Goal: Task Accomplishment & Management: Manage account settings

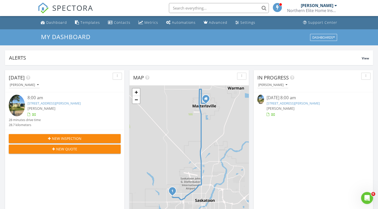
click at [57, 103] on link "823 Steeves Ave, Saskatoon, SK S7L 5N2" at bounding box center [54, 103] width 53 height 5
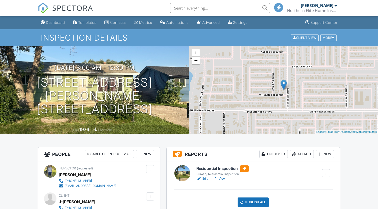
click at [203, 176] on link "Edit" at bounding box center [202, 178] width 11 height 5
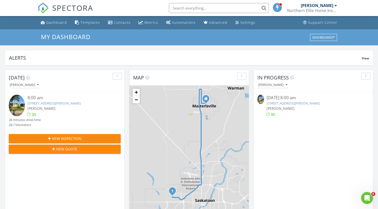
click at [78, 102] on link "823 Steeves Ave, Saskatoon, SK S7L 5N2" at bounding box center [54, 103] width 53 height 5
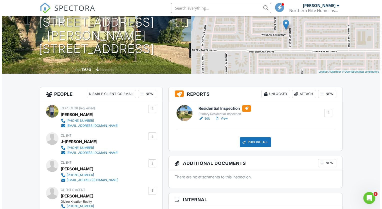
scroll to position [60, 0]
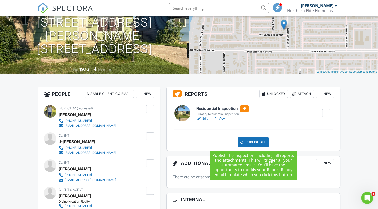
click at [259, 141] on div "Publish All" at bounding box center [253, 142] width 31 height 10
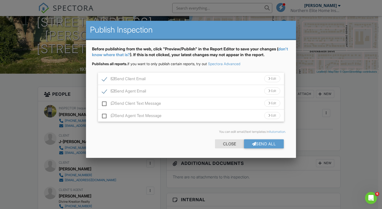
click at [229, 143] on div "Close" at bounding box center [229, 143] width 29 height 9
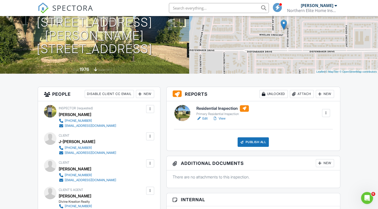
click at [325, 112] on div at bounding box center [326, 112] width 5 height 5
click at [289, 112] on div "Residential Inspection Primary Residential Inspection Edit View Quick Publish C…" at bounding box center [264, 113] width 140 height 16
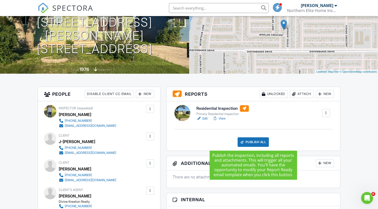
click at [246, 141] on div "Publish All" at bounding box center [253, 142] width 31 height 10
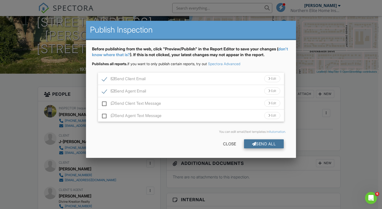
click at [264, 142] on div "Send All" at bounding box center [264, 143] width 40 height 9
